Goal: Information Seeking & Learning: Learn about a topic

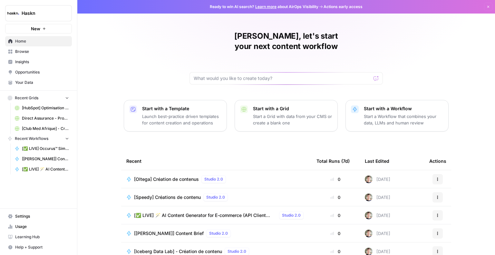
click at [181, 176] on span "[Oltega] Création de contenus" at bounding box center [166, 179] width 65 height 6
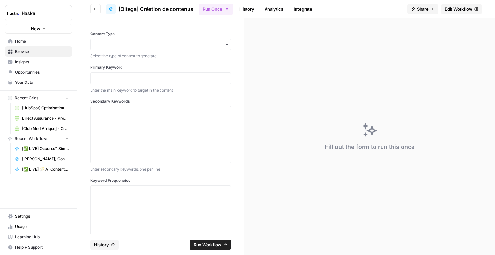
click at [421, 9] on span "Share" at bounding box center [423, 9] width 12 height 6
click at [417, 8] on span "Share" at bounding box center [423, 9] width 12 height 6
click at [95, 9] on icon "button" at bounding box center [95, 9] width 4 height 4
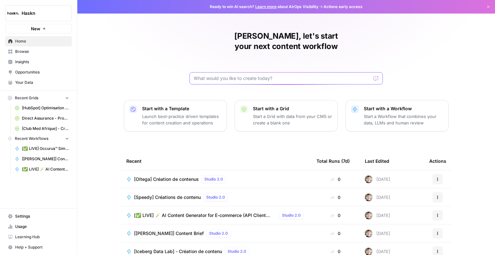
click at [206, 75] on input "text" at bounding box center [282, 78] width 177 height 6
type input "lamaison"
click button "Send" at bounding box center [376, 78] width 8 height 8
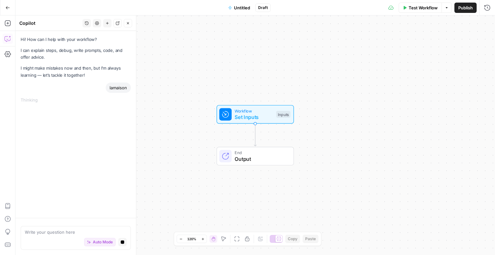
click at [7, 5] on button "Go Back" at bounding box center [8, 8] width 12 height 12
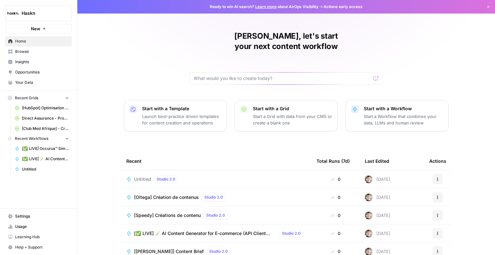
click at [48, 52] on span "Browse" at bounding box center [42, 52] width 54 height 6
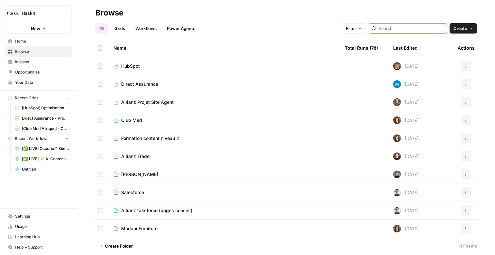
click at [399, 30] on input "search" at bounding box center [411, 28] width 65 height 6
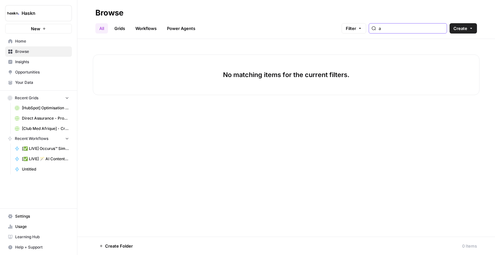
type input "a"
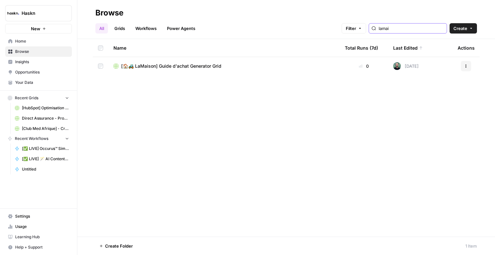
type input "lamai"
